Goal: Information Seeking & Learning: Learn about a topic

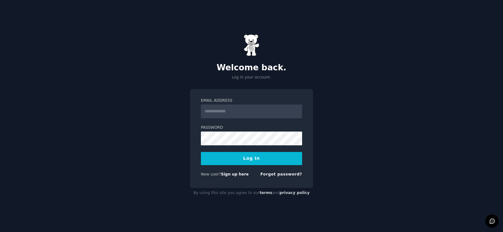
click at [266, 112] on input "Email Address" at bounding box center [251, 112] width 101 height 14
type input "**********"
click at [269, 159] on button "Log In" at bounding box center [251, 158] width 101 height 13
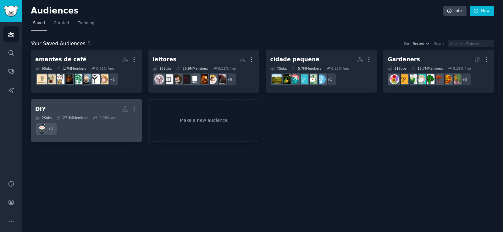
click at [69, 109] on h2 "DIY More" at bounding box center [86, 109] width 102 height 11
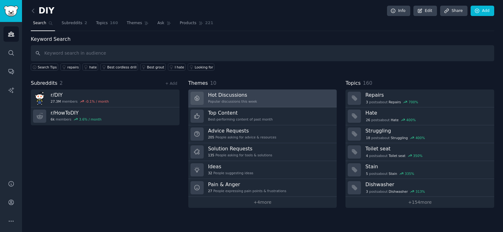
click at [226, 98] on div "Hot Discussions Popular discussions this week" at bounding box center [232, 98] width 49 height 13
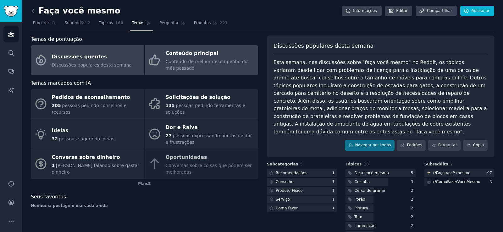
click at [179, 57] on font "Conteúdo principal" at bounding box center [192, 54] width 53 height 8
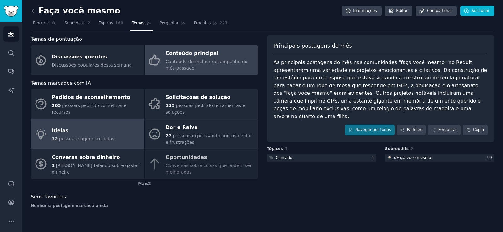
click at [65, 128] on font "Ideias" at bounding box center [60, 131] width 17 height 6
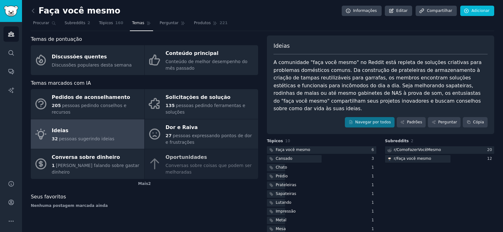
click at [184, 154] on div "Pedidos de aconselhamento 205 pessoas pedindo conselhos e recursos Solicitações…" at bounding box center [144, 134] width 227 height 90
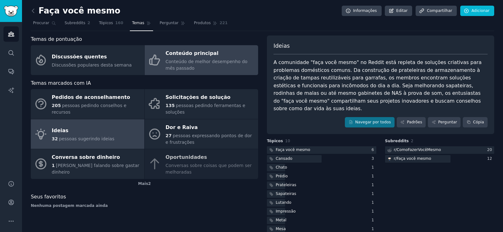
click at [184, 56] on font "Conteúdo principal" at bounding box center [192, 53] width 53 height 6
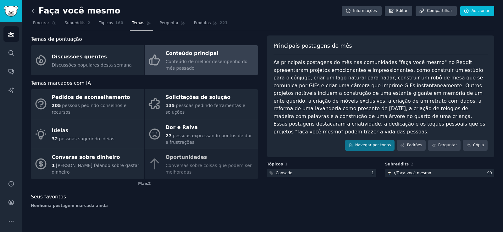
click at [32, 13] on icon at bounding box center [33, 11] width 7 height 7
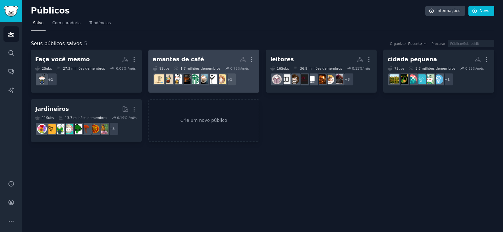
click at [192, 61] on font "amantes de café" at bounding box center [178, 59] width 51 height 6
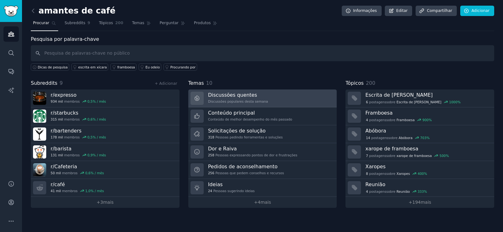
click at [221, 96] on font "Discussões quentes" at bounding box center [232, 95] width 49 height 6
